Goal: Transaction & Acquisition: Purchase product/service

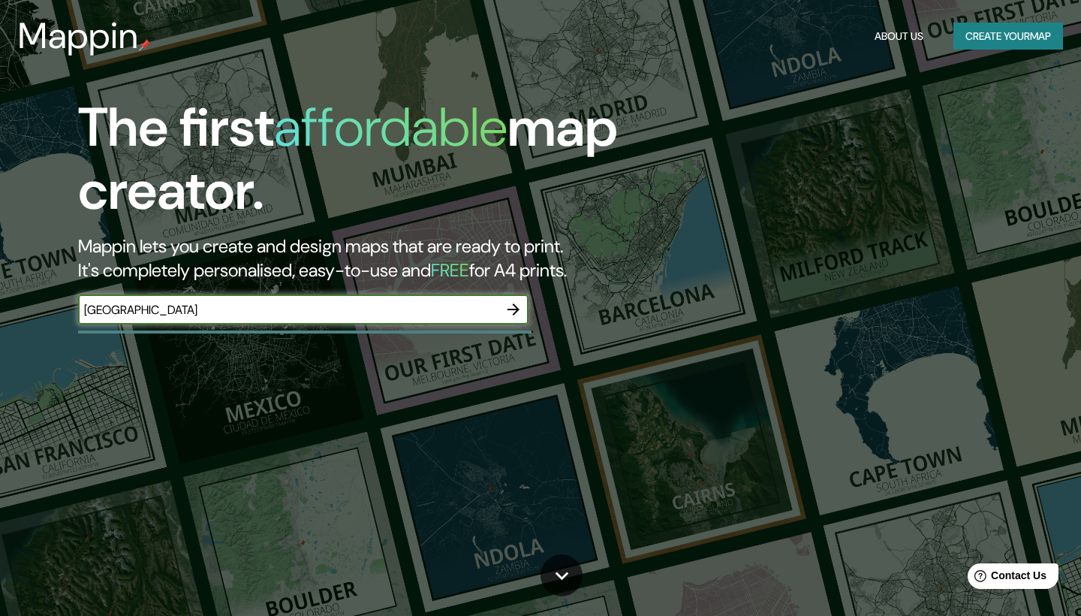
type input "[GEOGRAPHIC_DATA]"
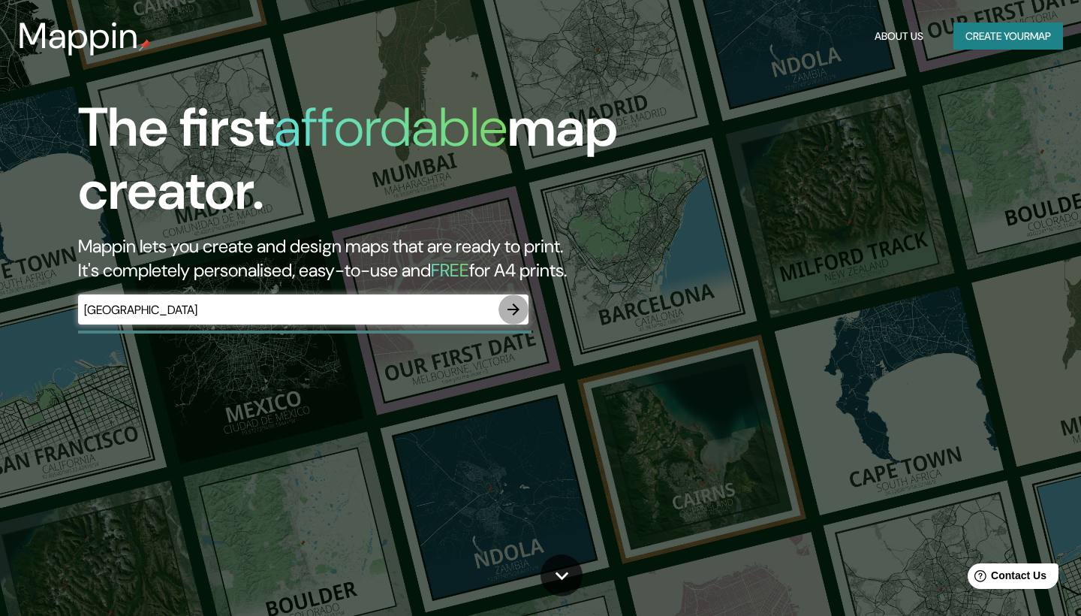
click at [513, 309] on icon "button" at bounding box center [514, 309] width 18 height 18
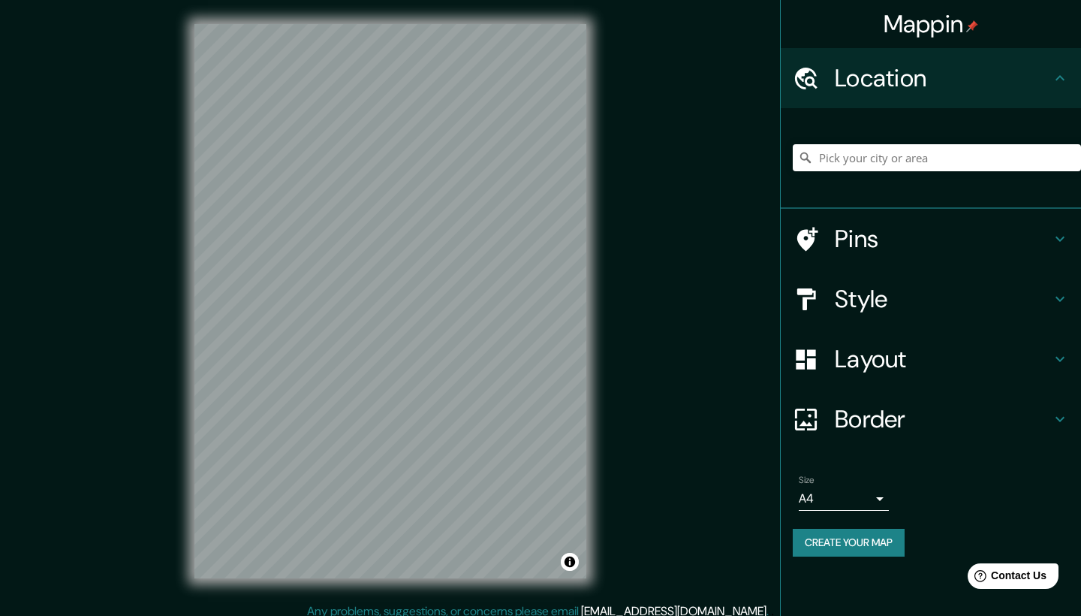
click at [840, 228] on h4 "Pins" at bounding box center [943, 239] width 216 height 30
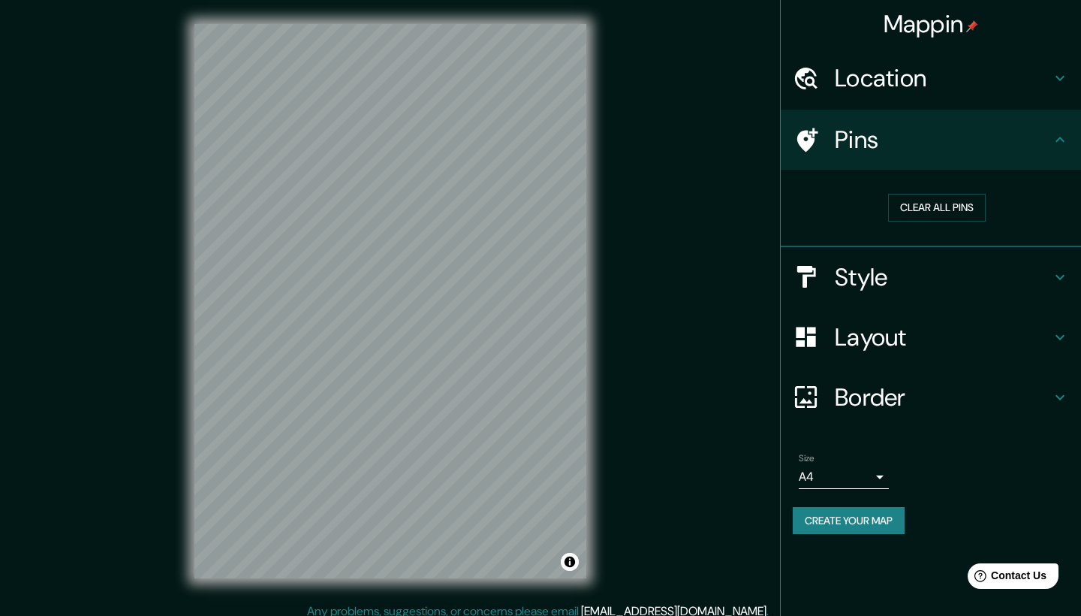
click at [855, 122] on div "Pins" at bounding box center [931, 140] width 300 height 60
click at [898, 84] on h4 "Location" at bounding box center [943, 78] width 216 height 30
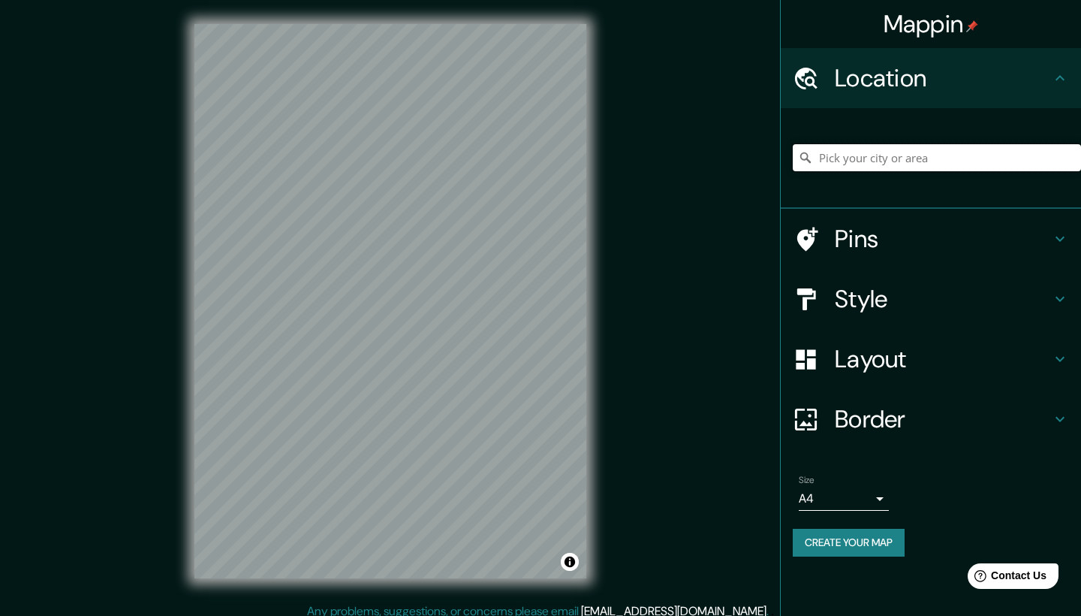
click at [910, 154] on input "Pick your city or area" at bounding box center [937, 157] width 288 height 27
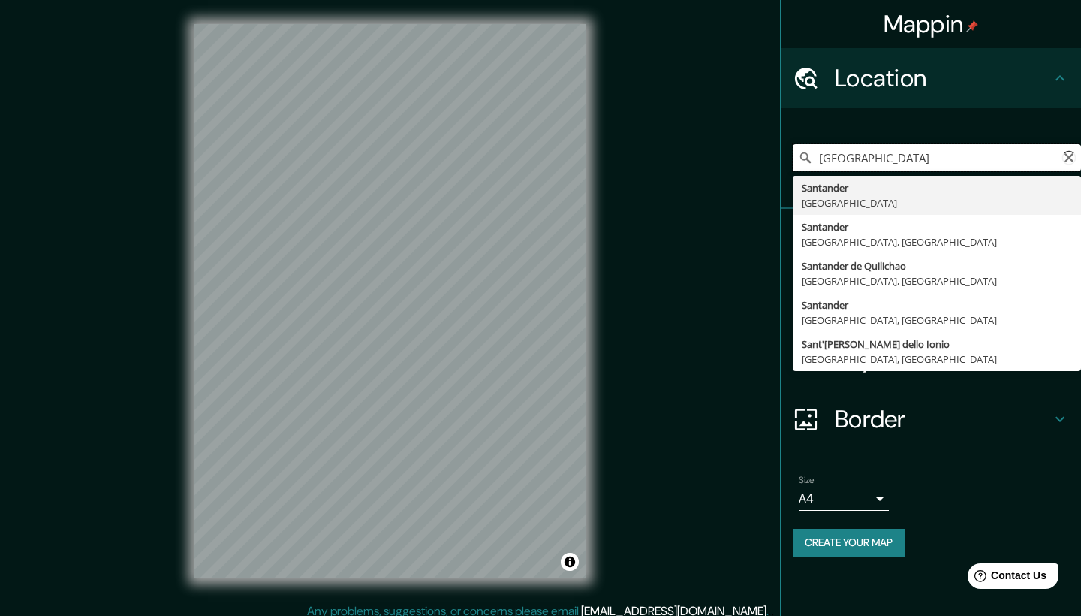
type input "[GEOGRAPHIC_DATA], [GEOGRAPHIC_DATA]"
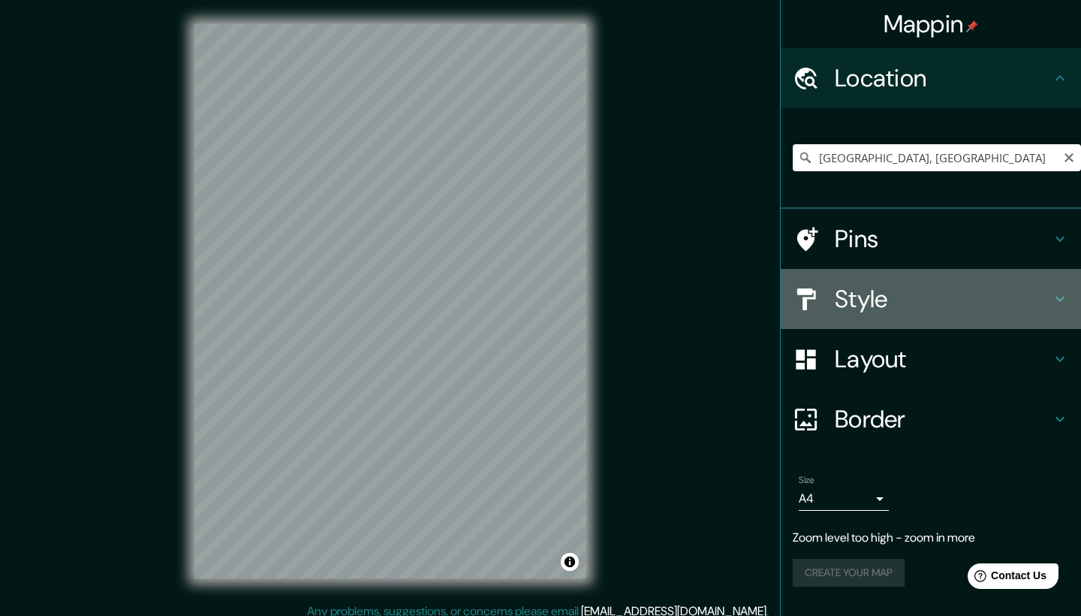
click at [894, 294] on h4 "Style" at bounding box center [943, 299] width 216 height 30
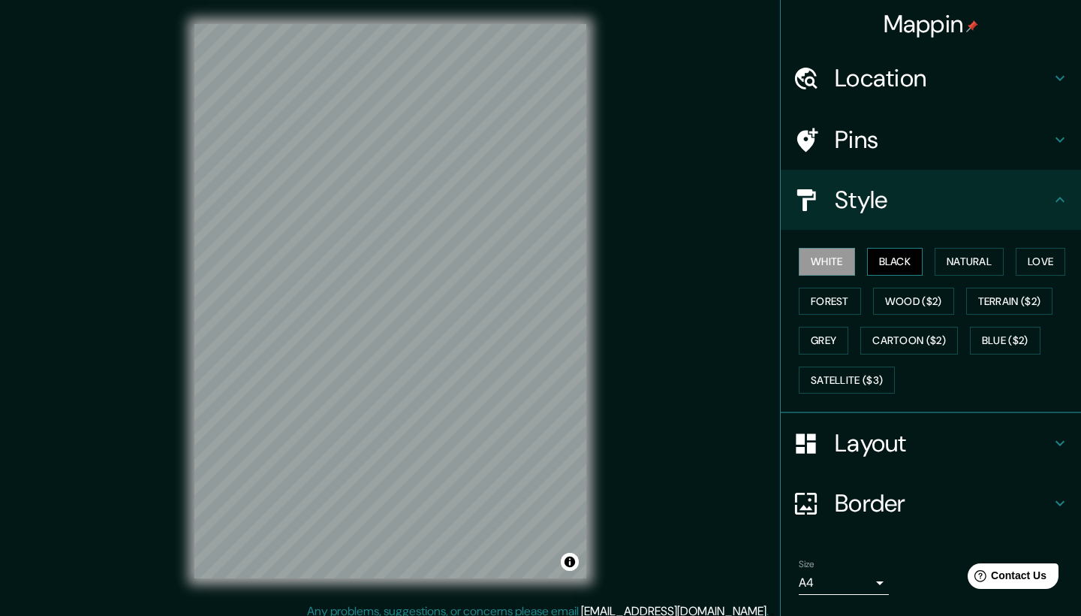
click at [887, 258] on button "Black" at bounding box center [895, 262] width 56 height 28
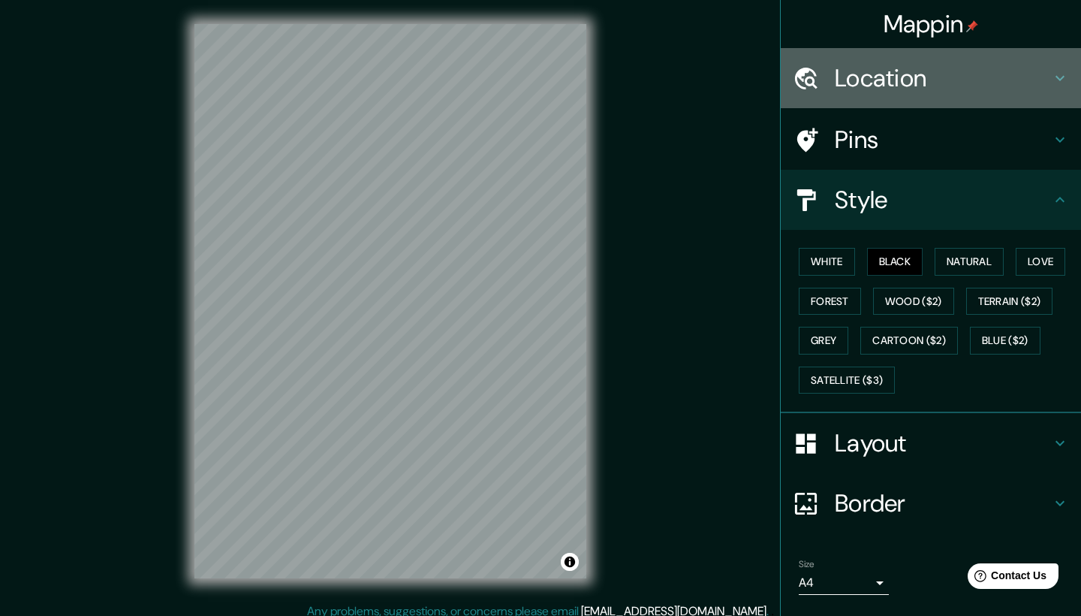
click at [913, 73] on h4 "Location" at bounding box center [943, 78] width 216 height 30
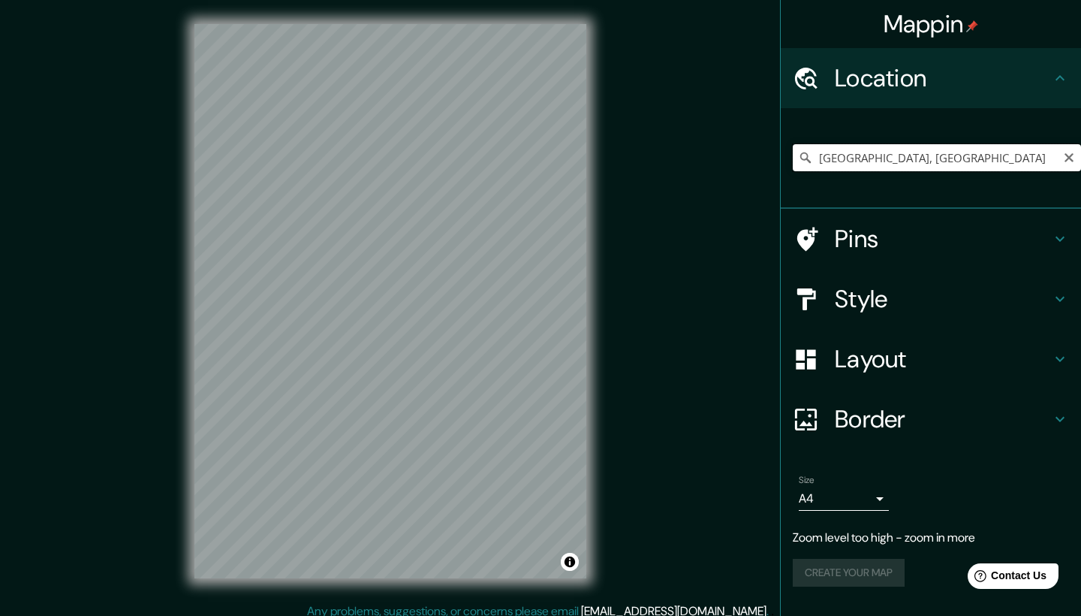
click at [902, 162] on input "[GEOGRAPHIC_DATA], [GEOGRAPHIC_DATA]" at bounding box center [937, 157] width 288 height 27
drag, startPoint x: 952, startPoint y: 162, endPoint x: 758, endPoint y: 159, distance: 193.8
click at [758, 159] on div "Mappin Location [GEOGRAPHIC_DATA], [GEOGRAPHIC_DATA] Pins Style Layout Border C…" at bounding box center [540, 313] width 1081 height 626
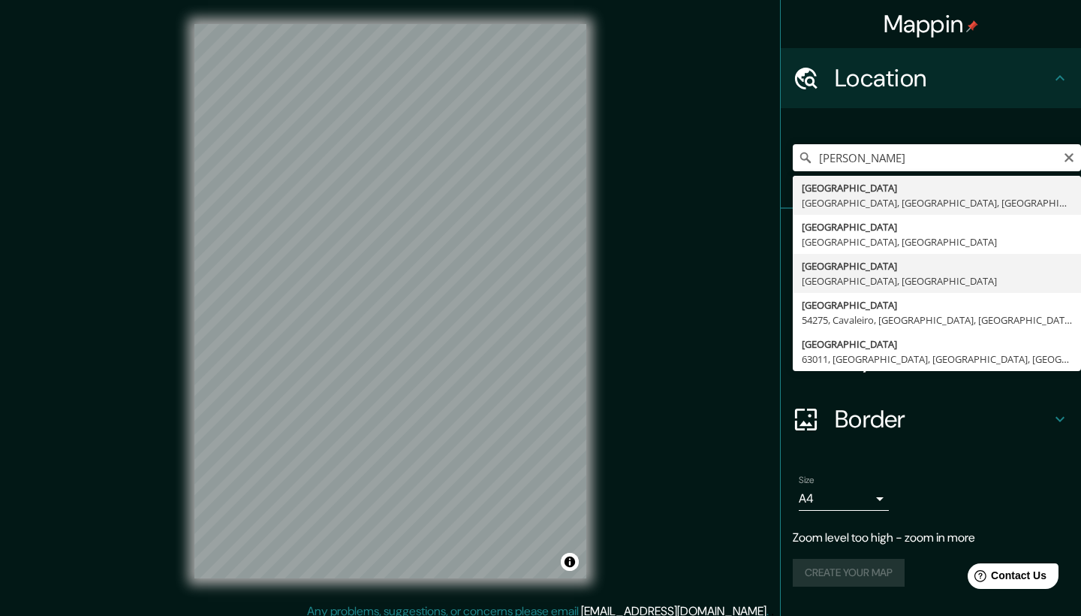
type input "[GEOGRAPHIC_DATA], [GEOGRAPHIC_DATA], [GEOGRAPHIC_DATA]"
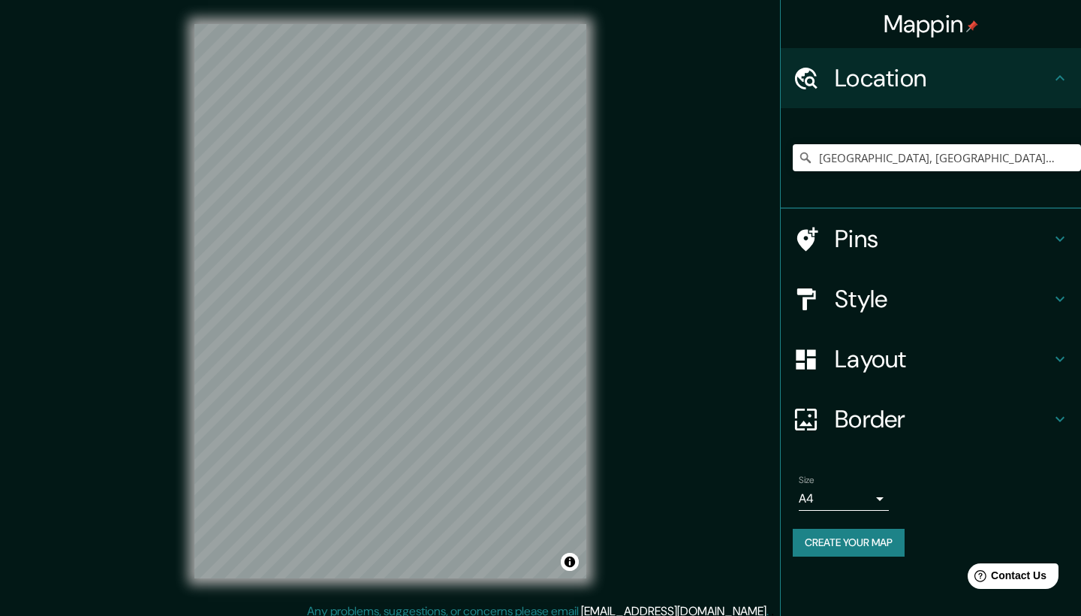
click at [868, 297] on h4 "Style" at bounding box center [943, 299] width 216 height 30
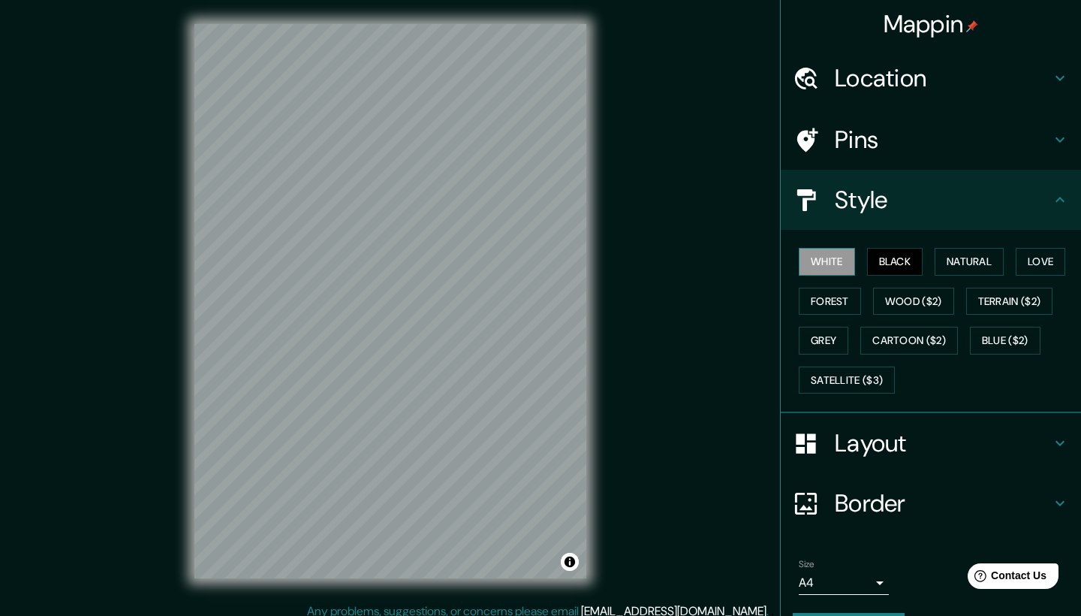
click at [830, 255] on button "White" at bounding box center [827, 262] width 56 height 28
click at [1022, 299] on button "Terrain ($2)" at bounding box center [1010, 302] width 87 height 28
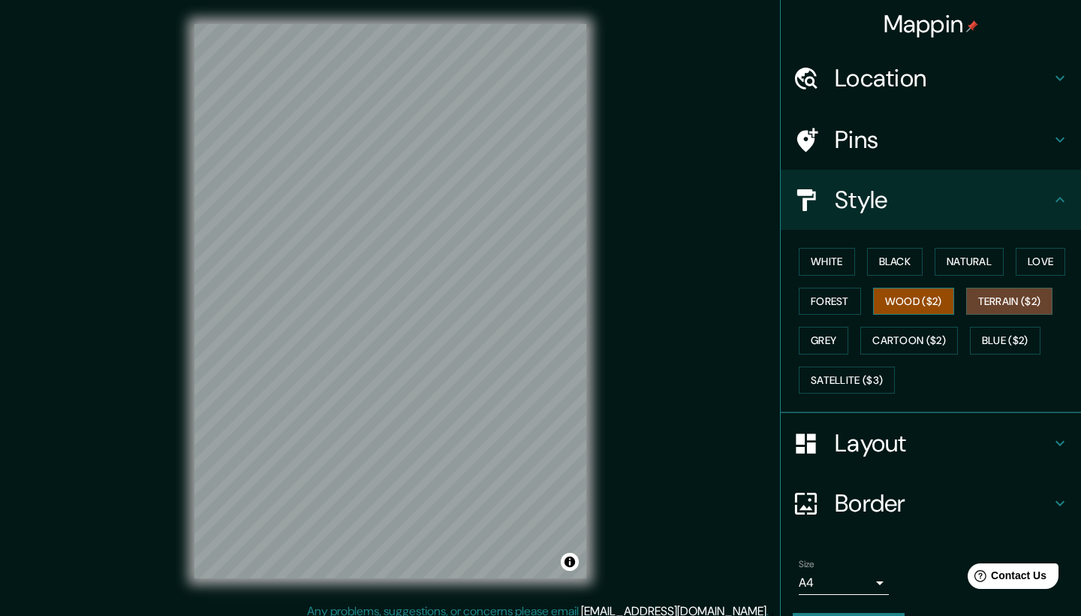
click at [938, 294] on button "Wood ($2)" at bounding box center [913, 302] width 81 height 28
click at [840, 303] on button "Forest" at bounding box center [830, 302] width 62 height 28
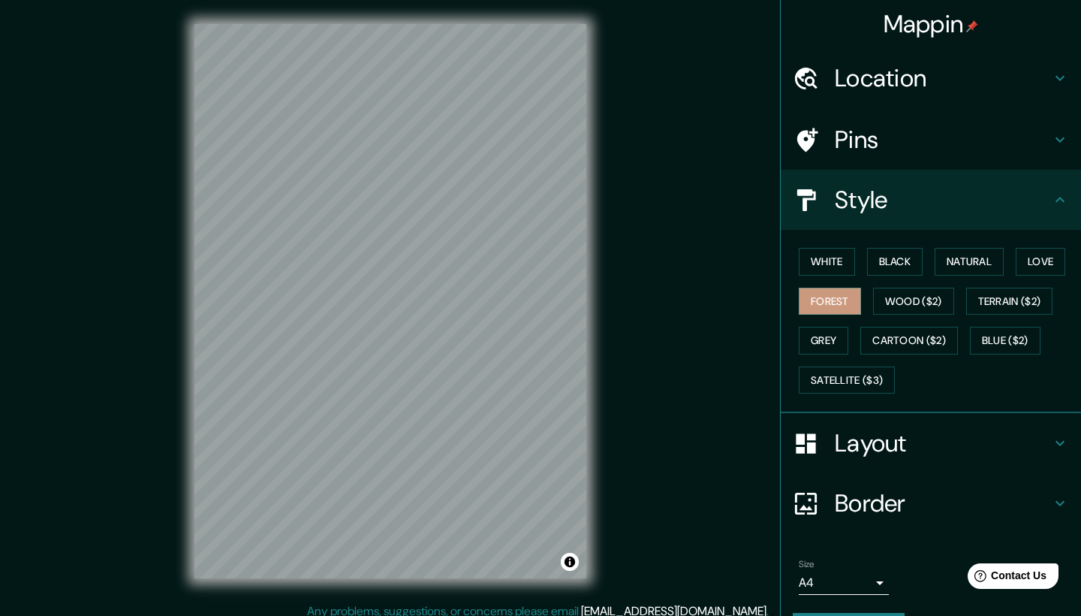
click at [639, 330] on div "Mappin Location [GEOGRAPHIC_DATA], [GEOGRAPHIC_DATA], [GEOGRAPHIC_DATA] Pins St…" at bounding box center [540, 313] width 1081 height 626
click at [867, 428] on h4 "Layout" at bounding box center [943, 443] width 216 height 30
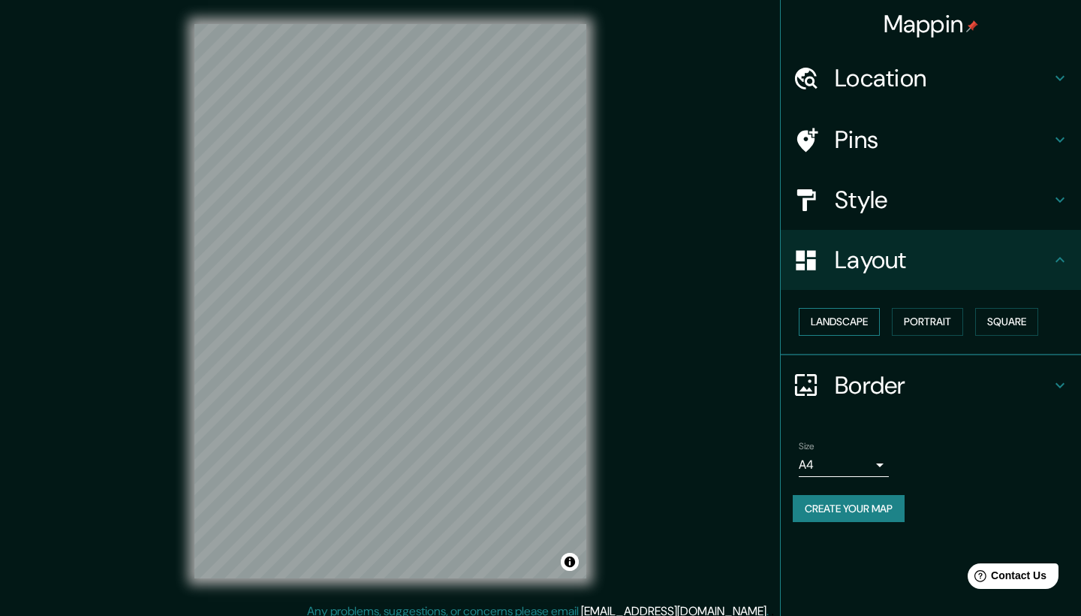
click at [838, 317] on button "Landscape" at bounding box center [839, 322] width 81 height 28
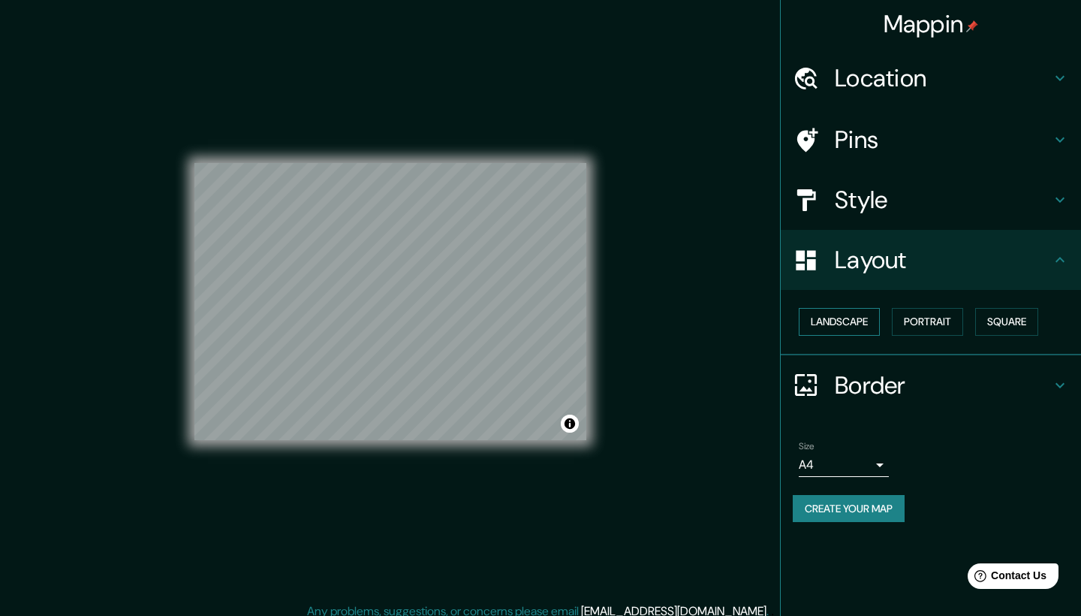
click at [839, 318] on button "Landscape" at bounding box center [839, 322] width 81 height 28
click at [935, 312] on button "Portrait" at bounding box center [927, 322] width 71 height 28
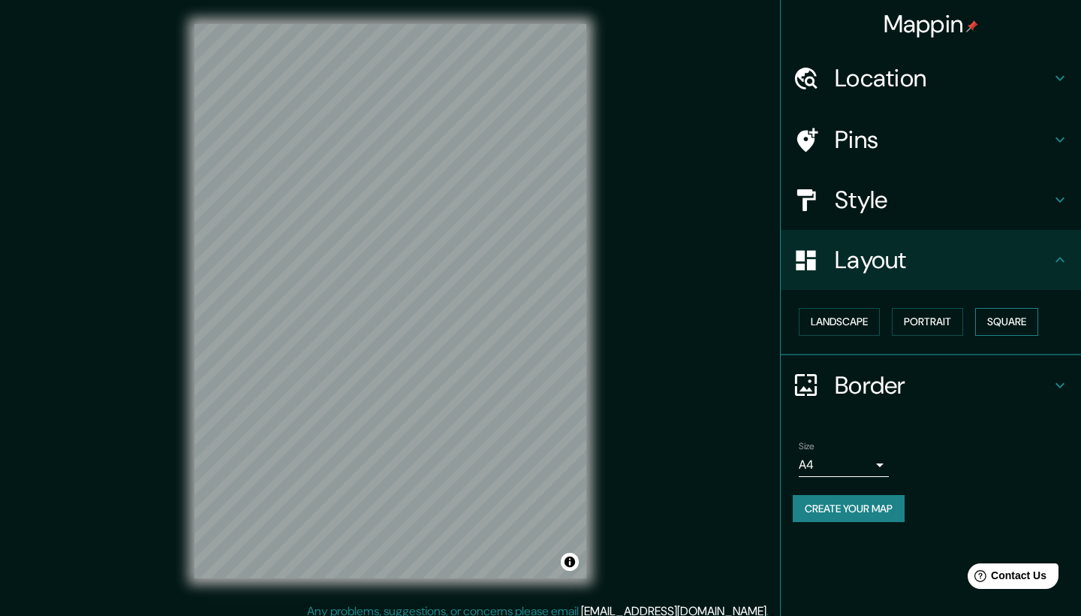
click at [1020, 313] on button "Square" at bounding box center [1007, 322] width 63 height 28
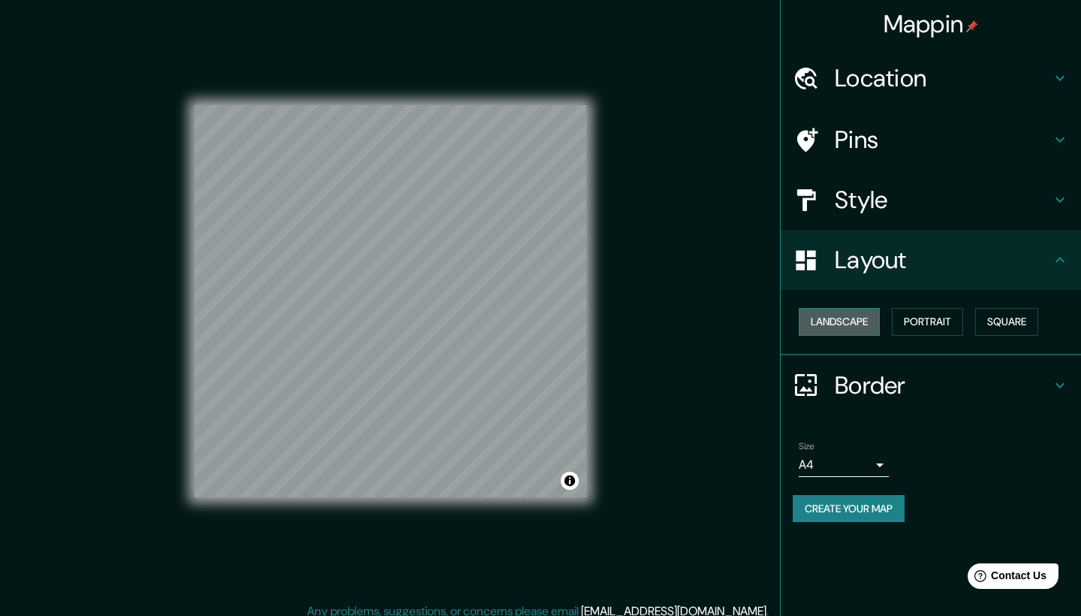
click at [864, 327] on button "Landscape" at bounding box center [839, 322] width 81 height 28
